Goal: Navigation & Orientation: Find specific page/section

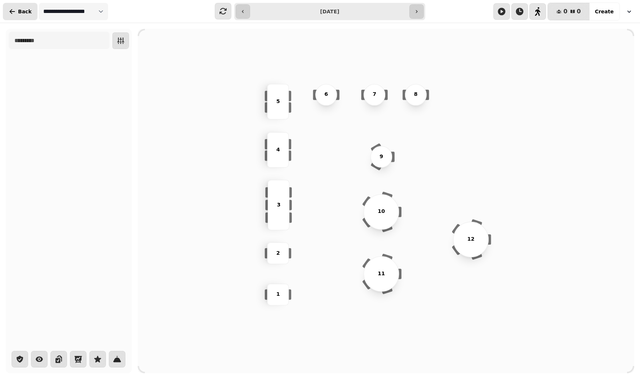
click at [21, 13] on span "Back" at bounding box center [25, 11] width 14 height 5
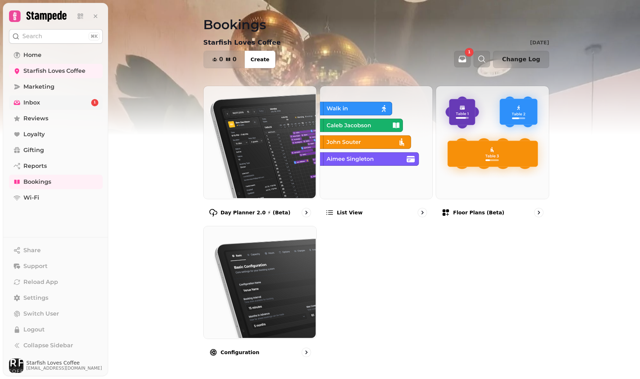
click at [55, 103] on link "Inbox 1" at bounding box center [56, 102] width 94 height 14
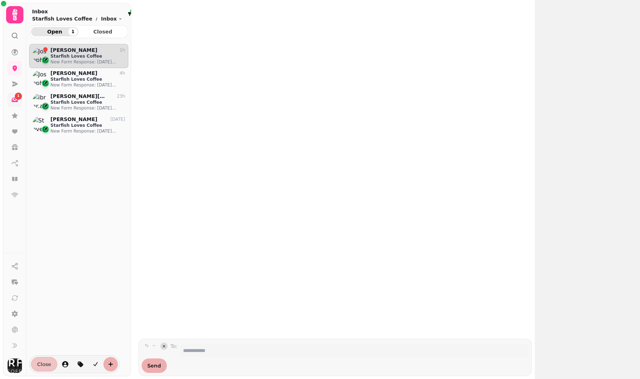
scroll to position [323, 99]
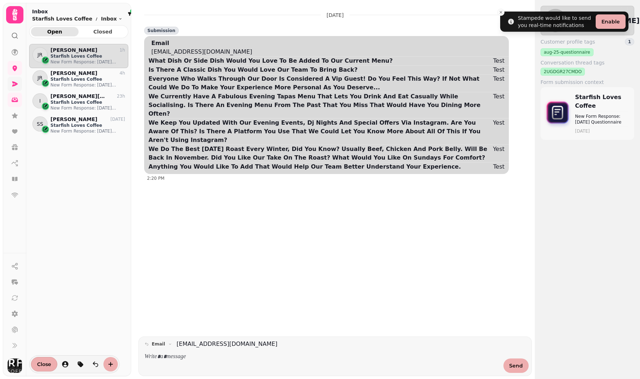
click at [18, 81] on link at bounding box center [15, 84] width 14 height 14
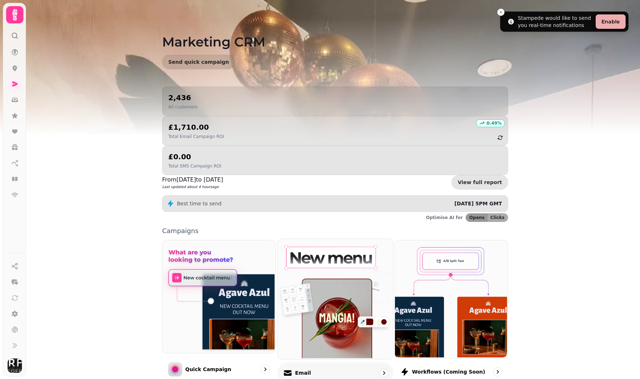
click at [311, 238] on img at bounding box center [334, 298] width 115 height 120
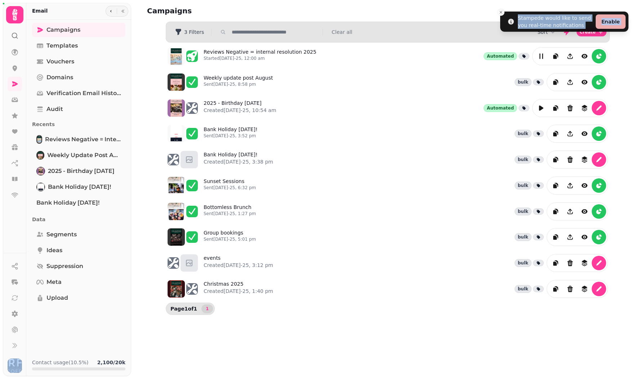
drag, startPoint x: 275, startPoint y: 5, endPoint x: 216, endPoint y: -9, distance: 60.4
click at [216, 0] on html "Stampede would like to send you real-time notifications Enable Campaigns Filter…" at bounding box center [320, 189] width 640 height 379
drag, startPoint x: 242, startPoint y: 3, endPoint x: 153, endPoint y: -8, distance: 89.3
click at [153, 0] on html "Stampede would like to send you real-time notifications Enable Campaigns Filter…" at bounding box center [320, 189] width 640 height 379
click at [502, 15] on button "Close toast" at bounding box center [500, 12] width 7 height 7
